Goal: Information Seeking & Learning: Learn about a topic

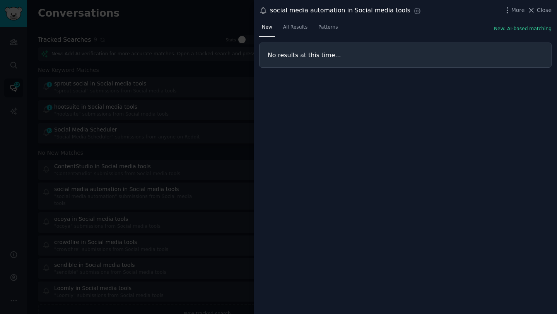
click at [230, 74] on div at bounding box center [278, 157] width 557 height 314
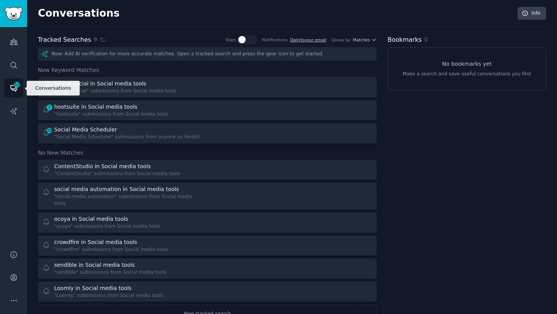
click at [14, 91] on icon "Sidebar" at bounding box center [14, 88] width 8 height 8
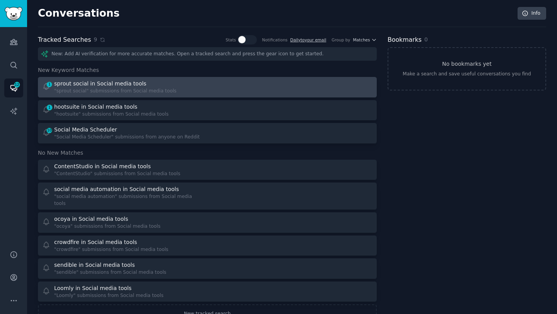
click at [132, 94] on div ""sprout social" submissions from Social media tools" at bounding box center [115, 91] width 122 height 7
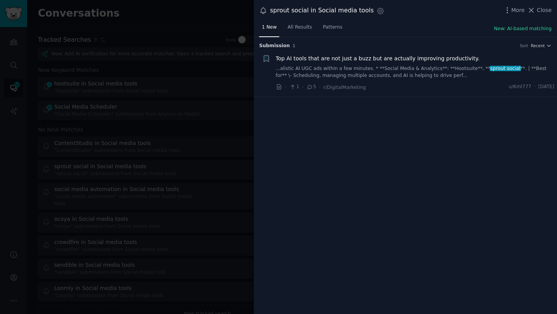
click at [333, 70] on link "...alistic AI UGC ads within a few minutes. * **Social Media & Analytics**: **H…" at bounding box center [415, 72] width 279 height 14
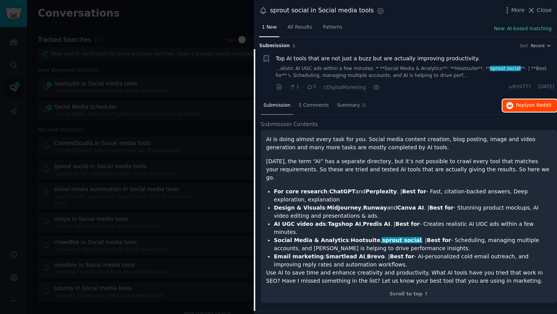
click at [522, 104] on span "Reply on Reddit" at bounding box center [534, 105] width 36 height 7
click at [232, 114] on div at bounding box center [278, 157] width 557 height 314
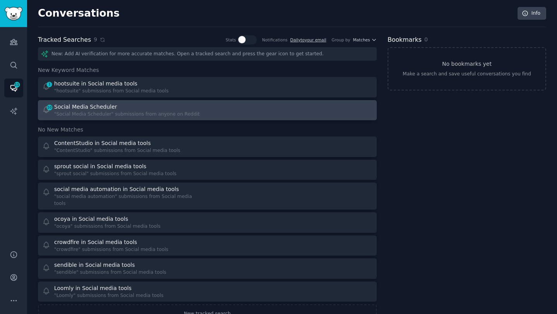
click at [127, 114] on div ""Social Media Scheduler" submissions from anyone on Reddit" at bounding box center [126, 114] width 145 height 7
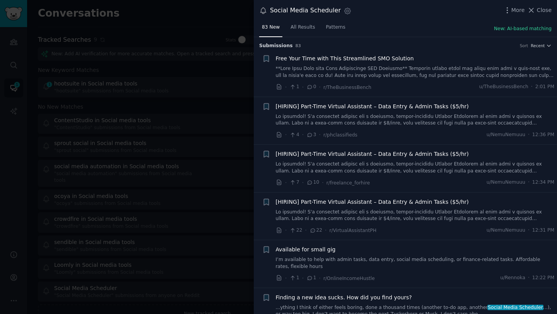
click at [334, 73] on link at bounding box center [415, 72] width 279 height 14
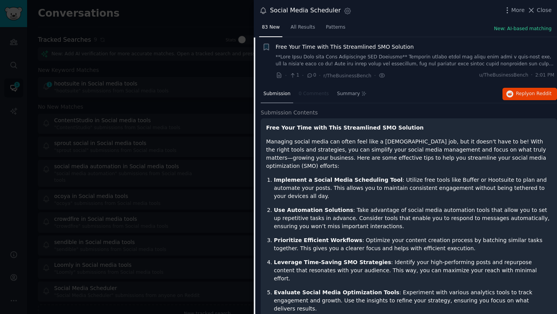
scroll to position [12, 0]
click at [511, 92] on button "Reply on Reddit" at bounding box center [529, 93] width 55 height 12
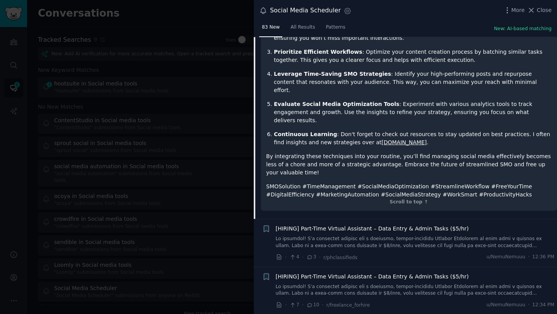
scroll to position [219, 0]
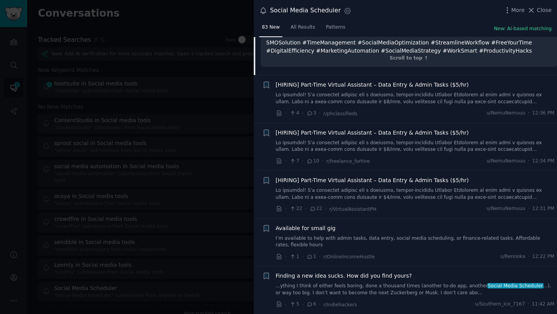
click at [369, 235] on link "I’m available to help with admin tasks, data entry, social media scheduling, or…" at bounding box center [415, 242] width 279 height 14
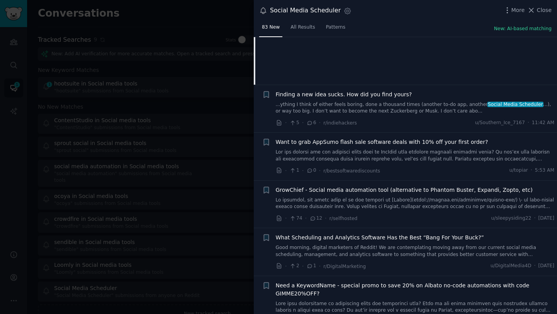
scroll to position [328, 0]
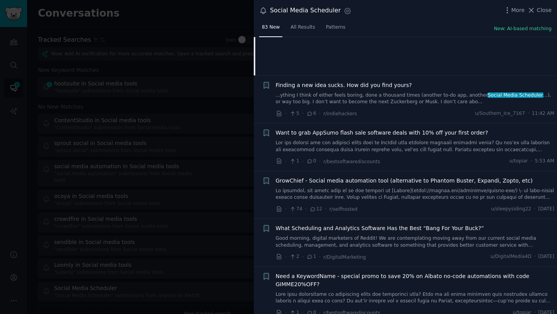
click at [323, 193] on link at bounding box center [415, 195] width 279 height 14
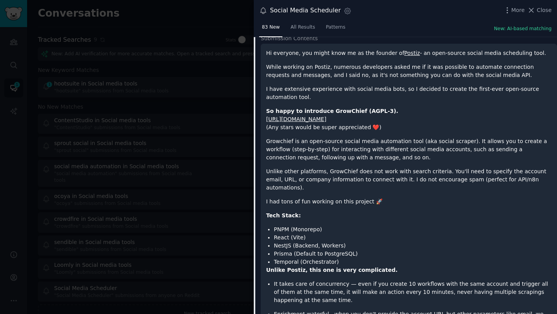
scroll to position [421, 0]
click at [326, 120] on link "[URL][DOMAIN_NAME]" at bounding box center [296, 118] width 60 height 6
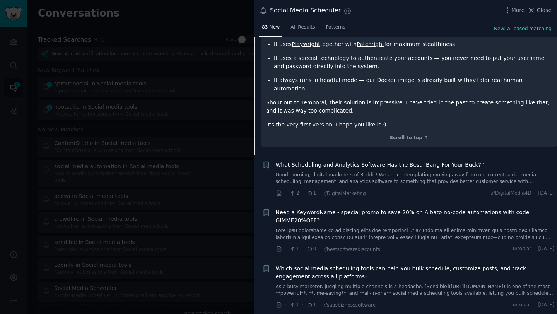
scroll to position [780, 0]
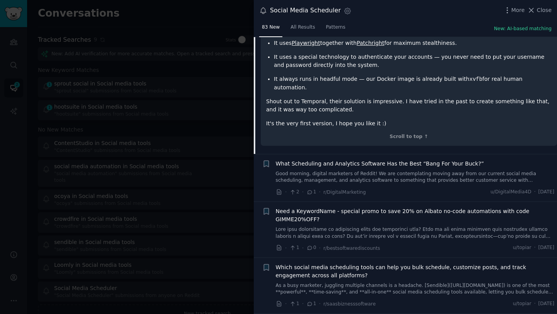
click at [310, 170] on link "Good morning, digital marketers of Reddit! We are contemplating moving away fro…" at bounding box center [415, 177] width 279 height 14
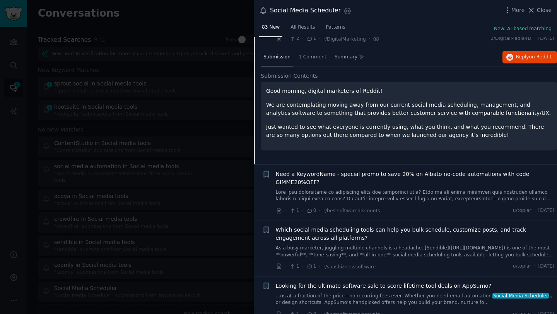
scroll to position [394, 0]
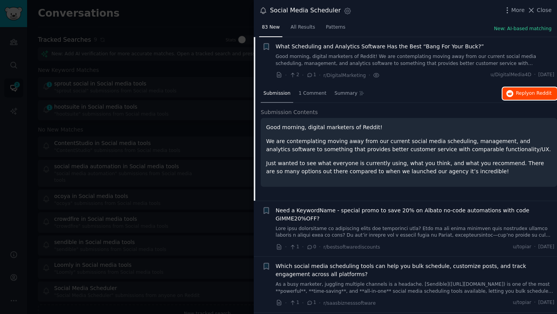
click at [516, 95] on span "Reply on Reddit" at bounding box center [534, 93] width 36 height 7
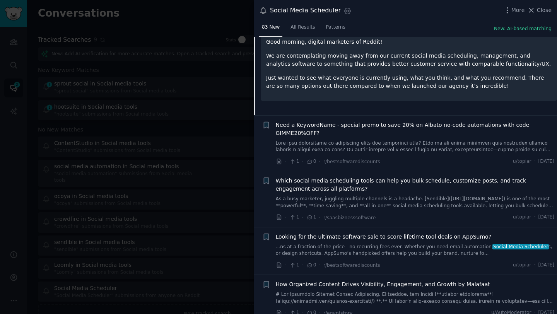
scroll to position [482, 0]
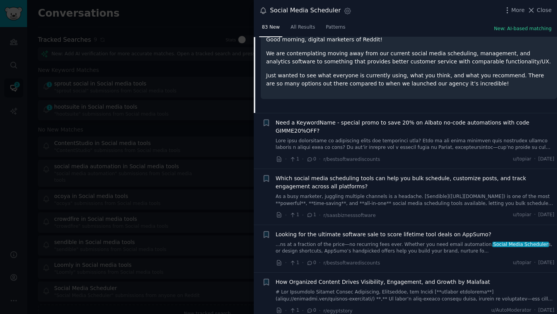
click at [351, 194] on link "As a busy marketer, juggling multiple channels is a headache. [Sendible]([URL][…" at bounding box center [415, 200] width 279 height 14
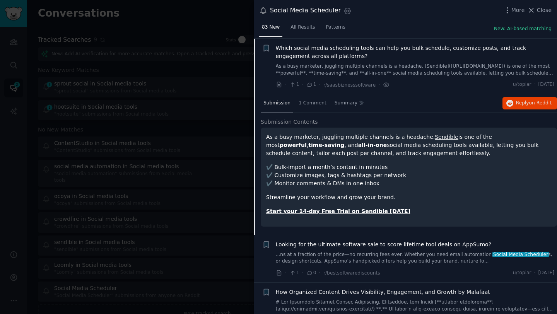
scroll to position [498, 0]
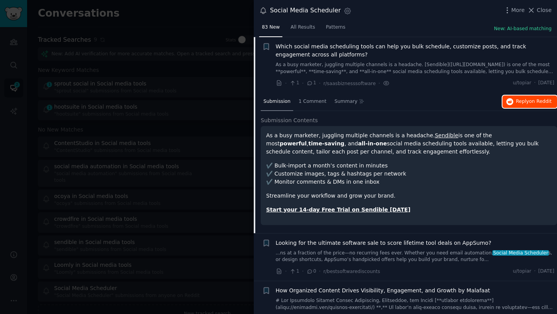
click at [522, 103] on span "Reply on Reddit" at bounding box center [534, 101] width 36 height 7
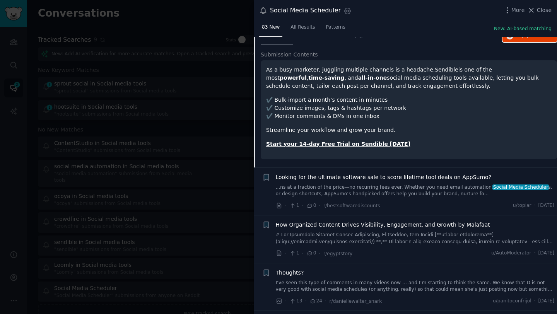
scroll to position [572, 0]
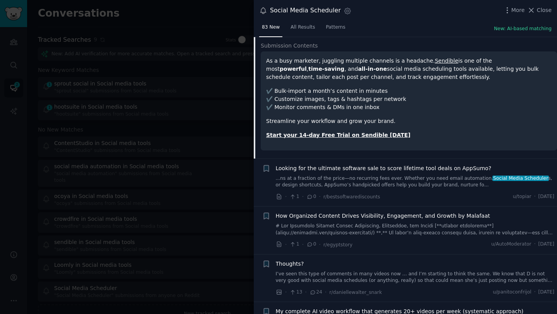
click at [384, 186] on link "...ns at a fraction of the price—no recurring fees ever. Whether you need email…" at bounding box center [415, 182] width 279 height 14
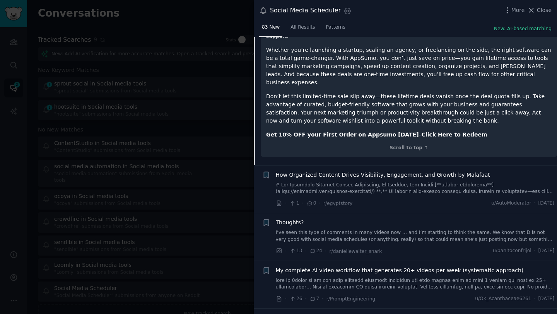
scroll to position [870, 0]
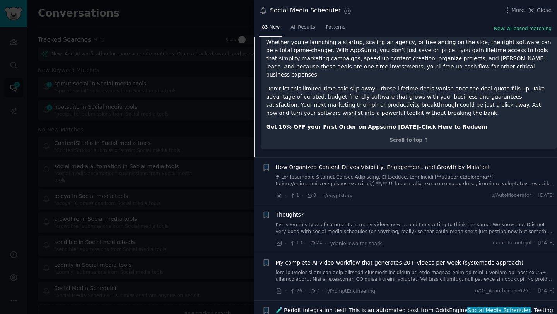
click at [219, 193] on div at bounding box center [278, 157] width 557 height 314
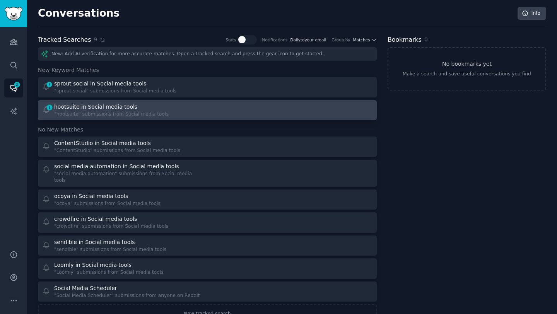
click at [206, 109] on div "1 hootsuite in Social media tools "hootsuite" submissions from Social media too…" at bounding box center [207, 110] width 333 height 15
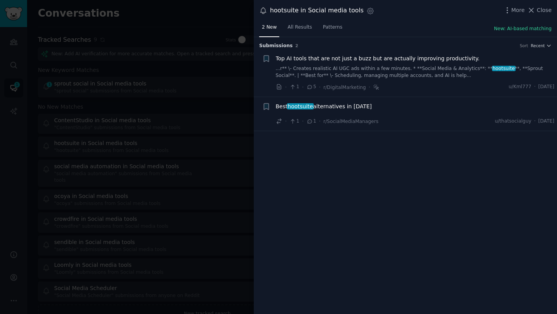
click at [318, 113] on div "Best hootsuite alternatives in [DATE] · 1 · 1 · r/SocialMediaManagers u/thatsoc…" at bounding box center [415, 113] width 279 height 23
click at [325, 106] on span "Best hootsuite alternatives in [DATE]" at bounding box center [324, 106] width 96 height 8
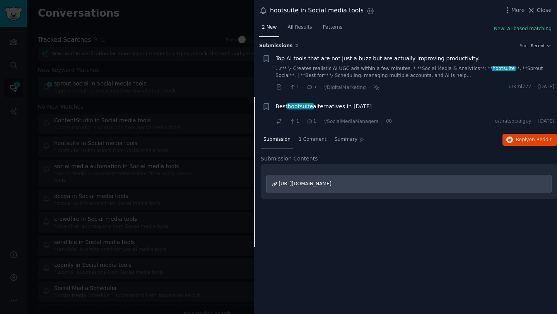
click at [326, 184] on span "[URL][DOMAIN_NAME]" at bounding box center [305, 183] width 53 height 5
